Goal: Information Seeking & Learning: Learn about a topic

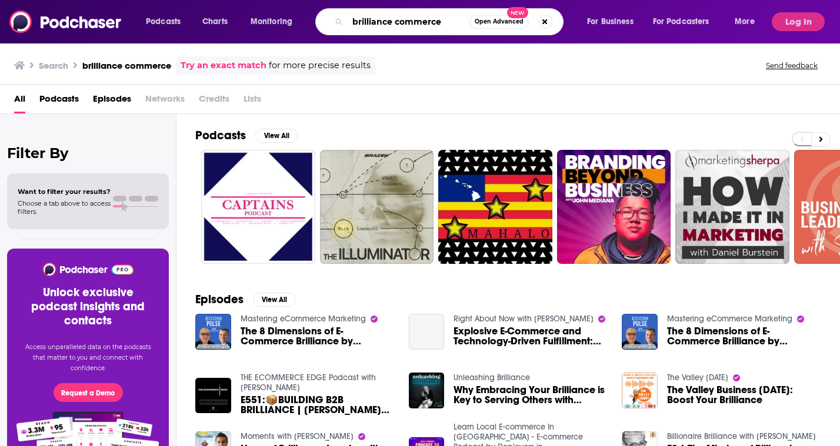
click at [377, 24] on input "brilliance commerce" at bounding box center [408, 21] width 122 height 19
click at [392, 23] on input "brilliance commerce" at bounding box center [408, 21] width 122 height 19
type input "brilliant commerce"
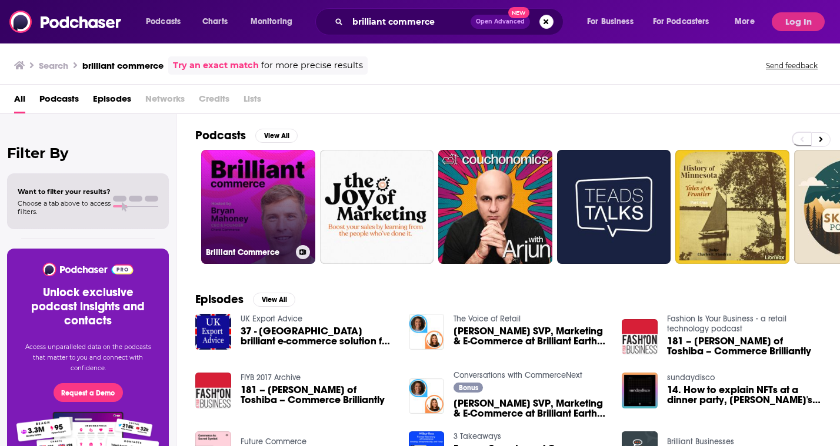
click at [268, 182] on link "Brilliant Commerce" at bounding box center [258, 207] width 114 height 114
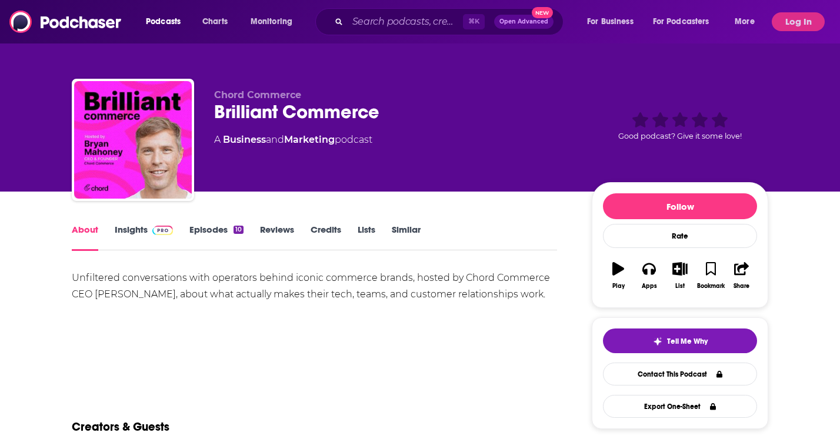
scroll to position [61, 0]
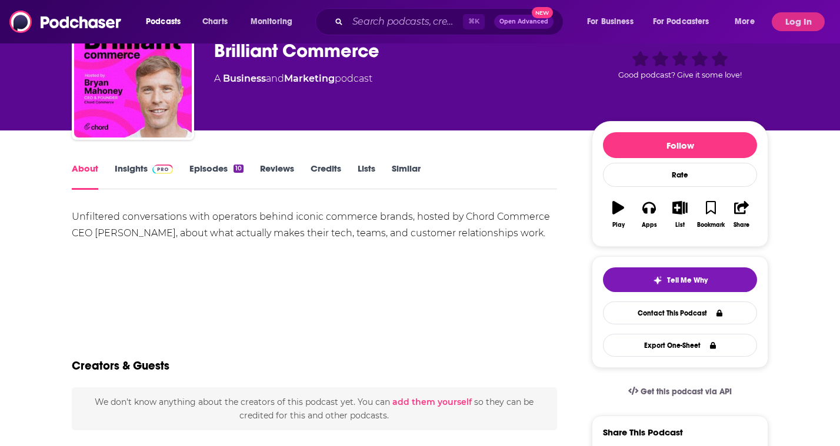
click at [225, 182] on link "Episodes 10" at bounding box center [216, 176] width 54 height 27
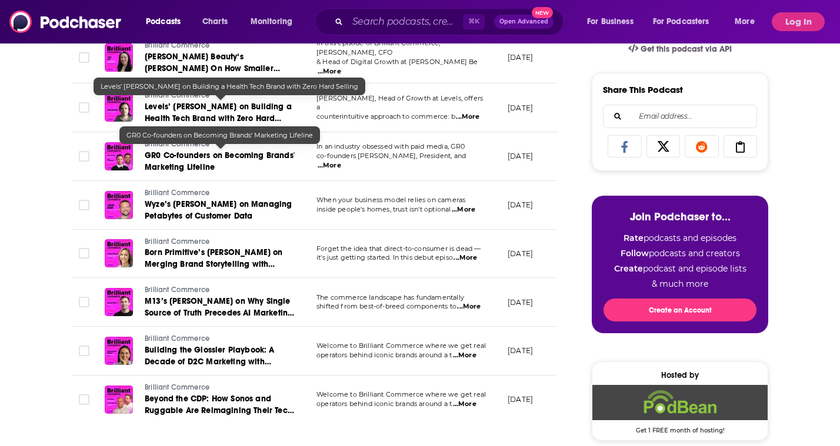
scroll to position [403, 0]
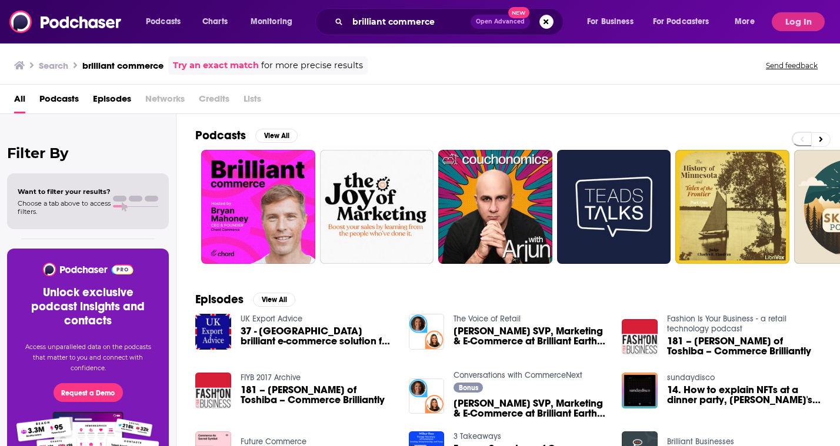
click at [255, 145] on div "Podcasts View All" at bounding box center [517, 139] width 644 height 22
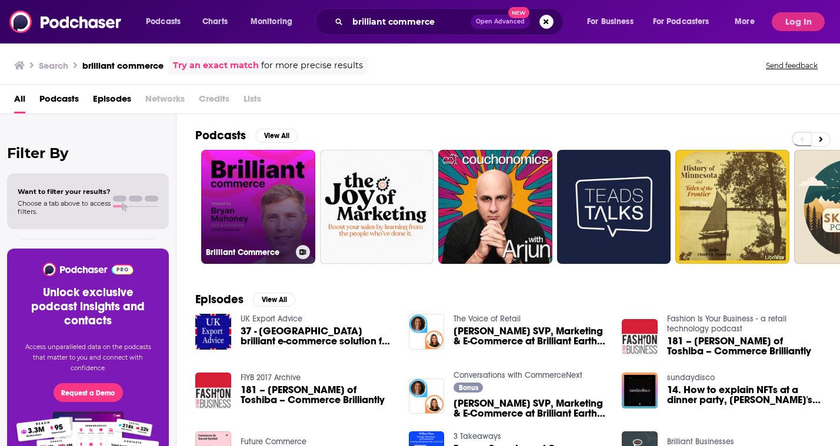
click at [251, 183] on link "Brilliant Commerce" at bounding box center [258, 207] width 114 height 114
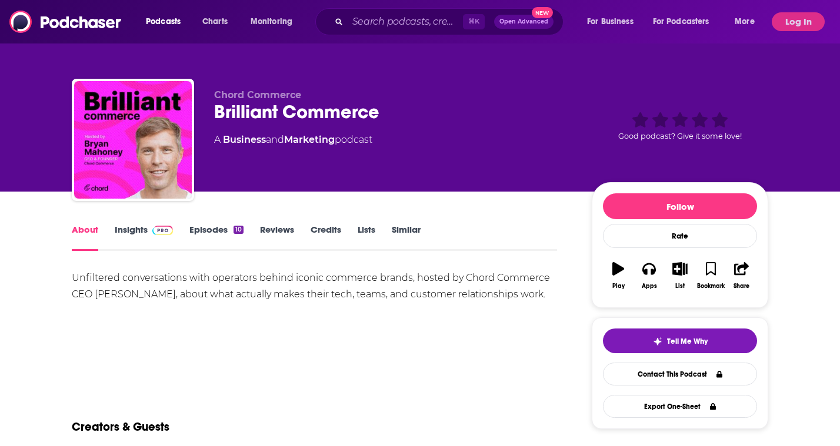
click at [141, 229] on link "Insights" at bounding box center [144, 237] width 58 height 27
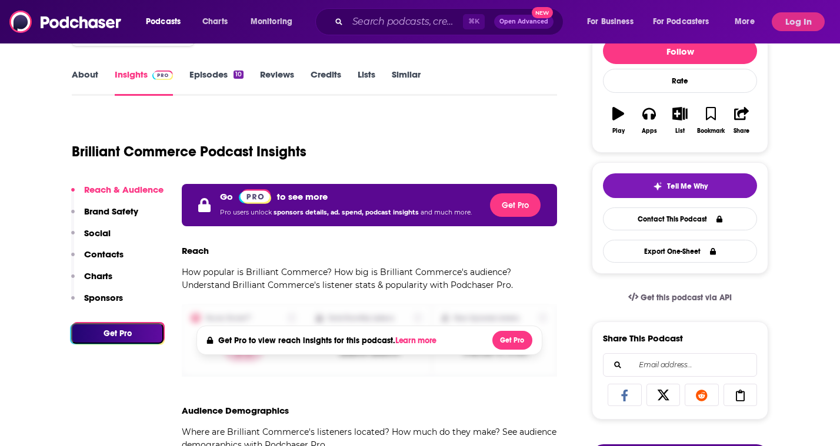
scroll to position [152, 0]
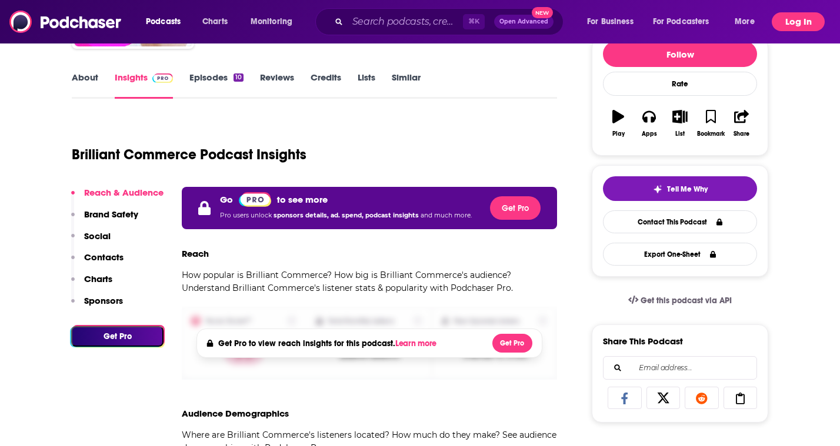
click at [810, 21] on button "Log In" at bounding box center [797, 21] width 53 height 19
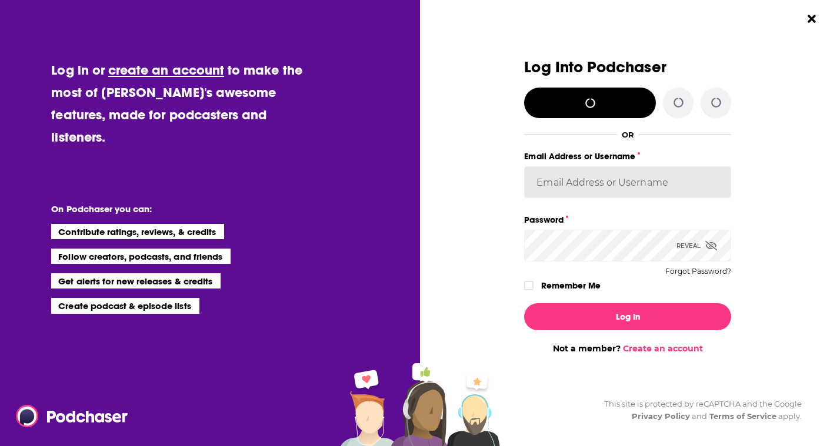
type input "SolComms"
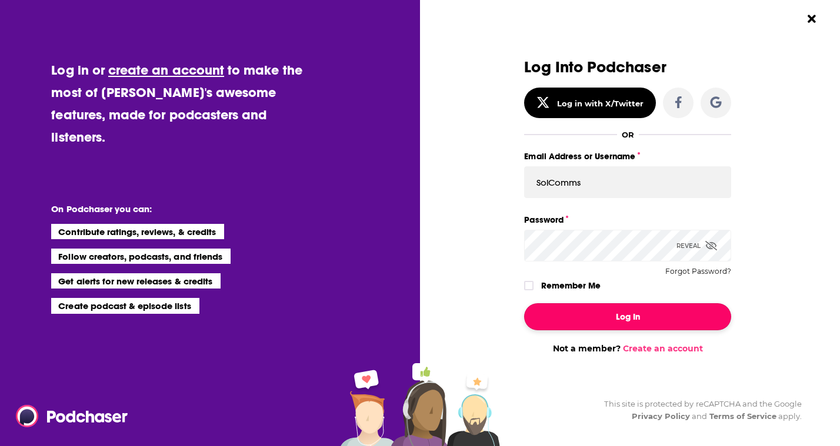
click at [643, 311] on button "Log In" at bounding box center [627, 316] width 207 height 27
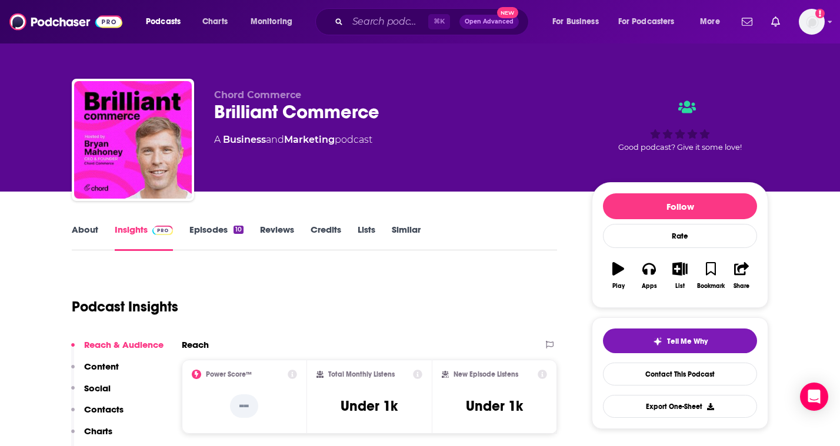
click at [206, 225] on link "Episodes 10" at bounding box center [216, 237] width 54 height 27
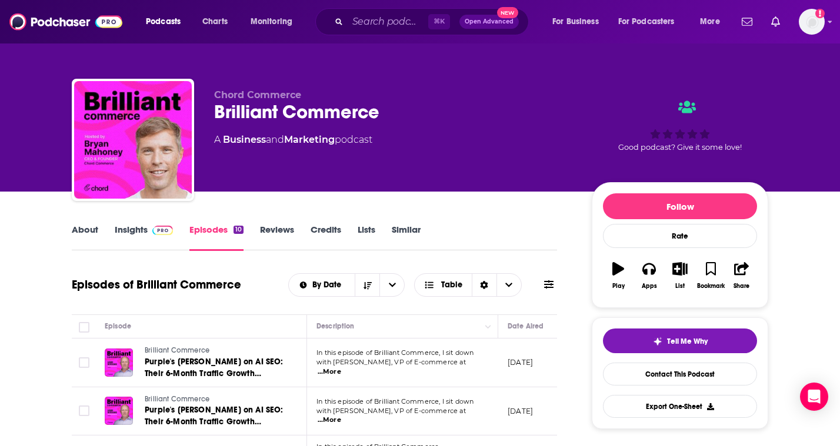
click at [147, 239] on link "Insights" at bounding box center [144, 237] width 58 height 27
